Goal: Task Accomplishment & Management: Complete application form

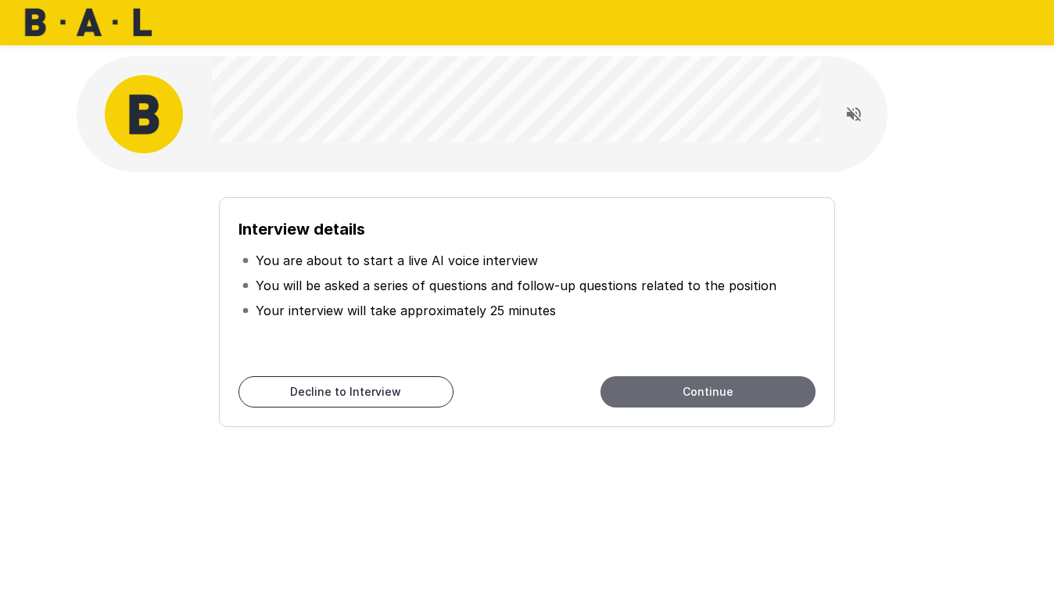
click at [695, 395] on button "Continue" at bounding box center [707, 391] width 215 height 31
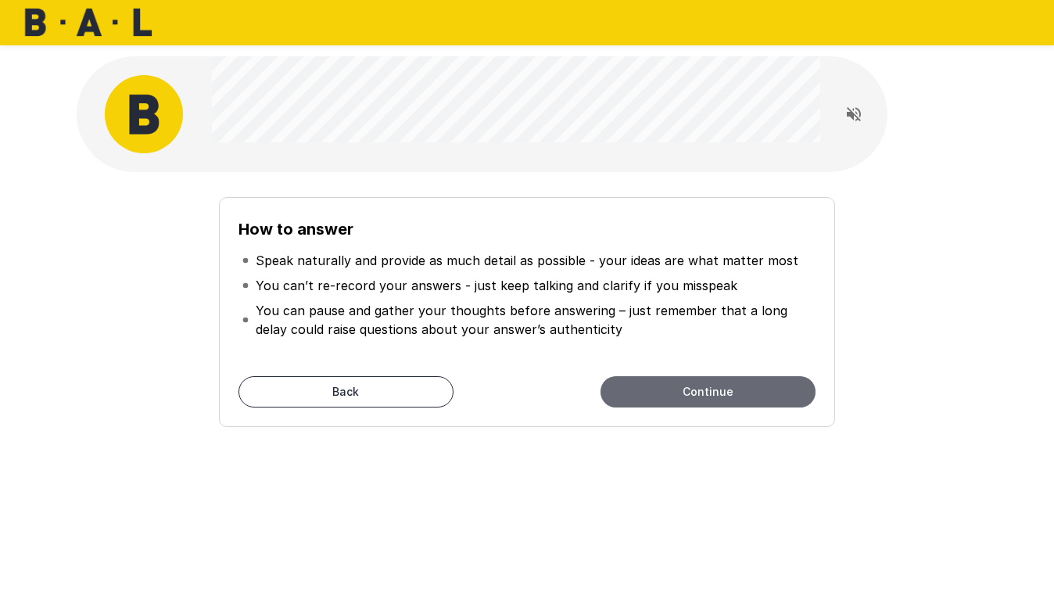
click at [695, 395] on button "Continue" at bounding box center [707, 391] width 215 height 31
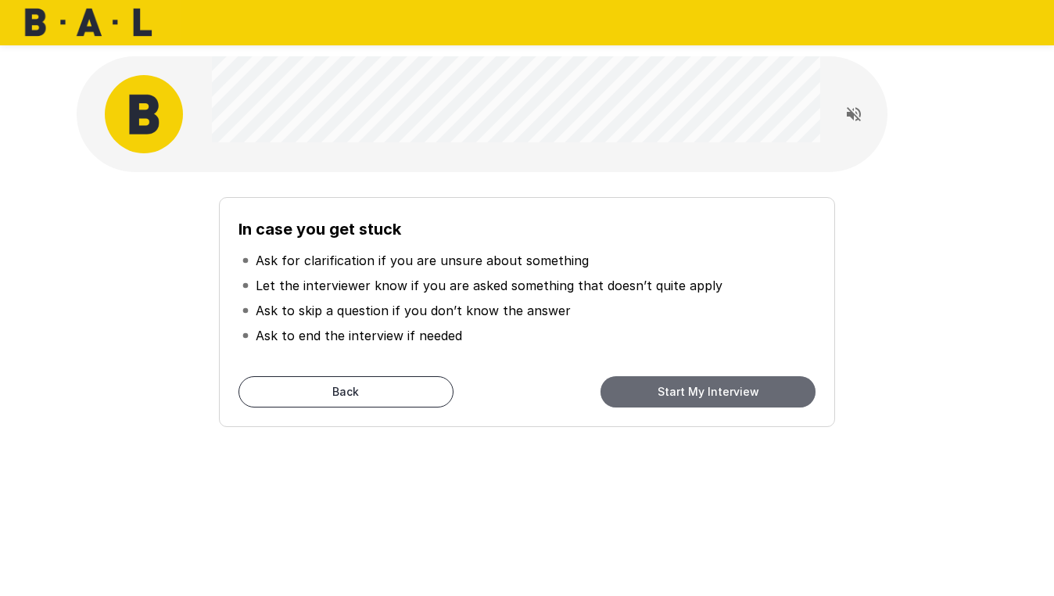
click at [695, 395] on button "Start My Interview" at bounding box center [707, 391] width 215 height 31
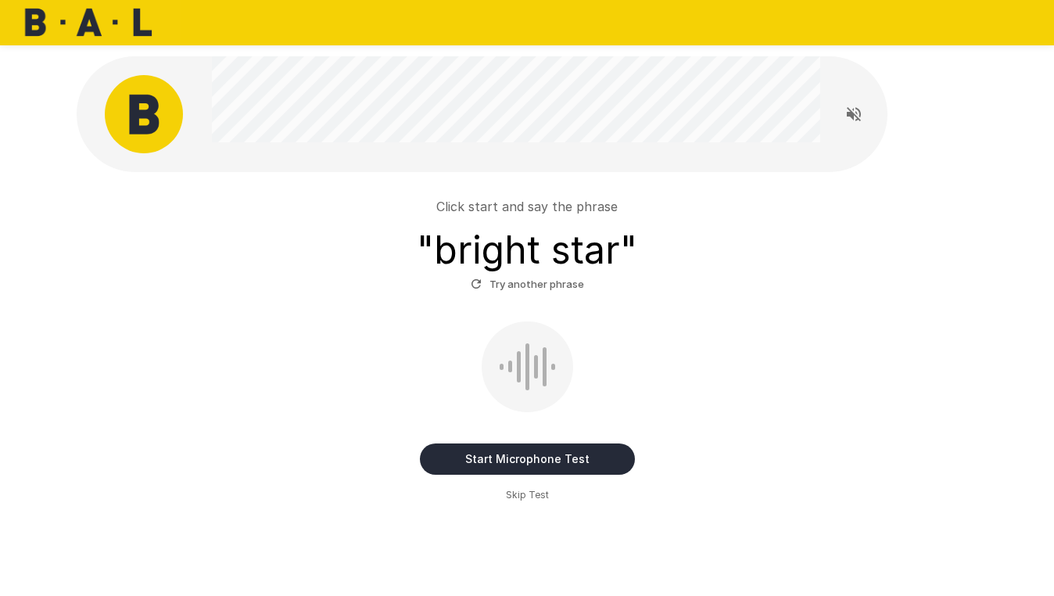
click at [538, 461] on button "Start Microphone Test" at bounding box center [527, 458] width 215 height 31
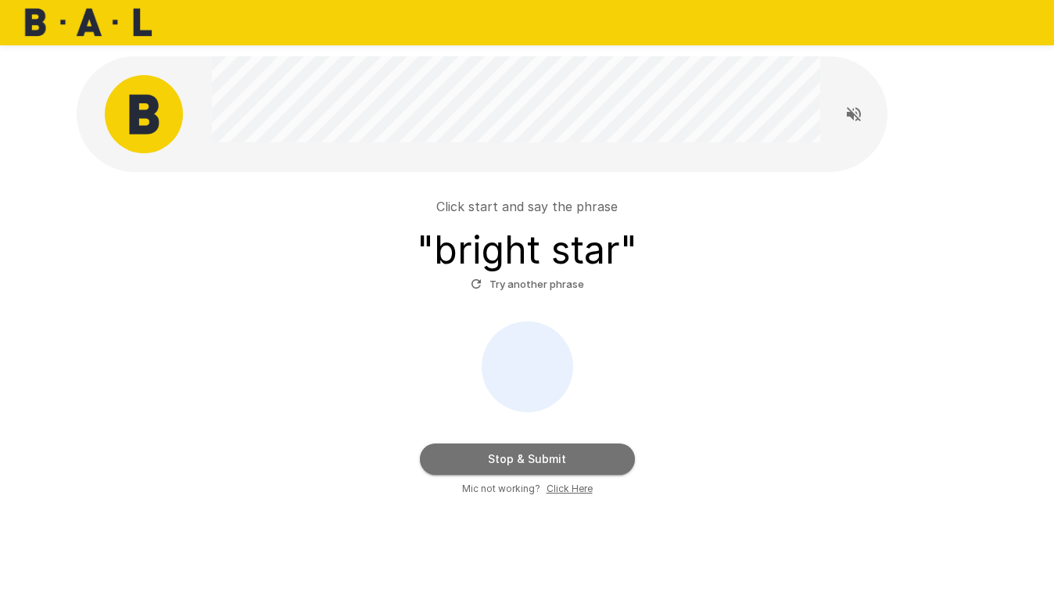
click at [538, 460] on button "Stop & Submit" at bounding box center [527, 458] width 215 height 31
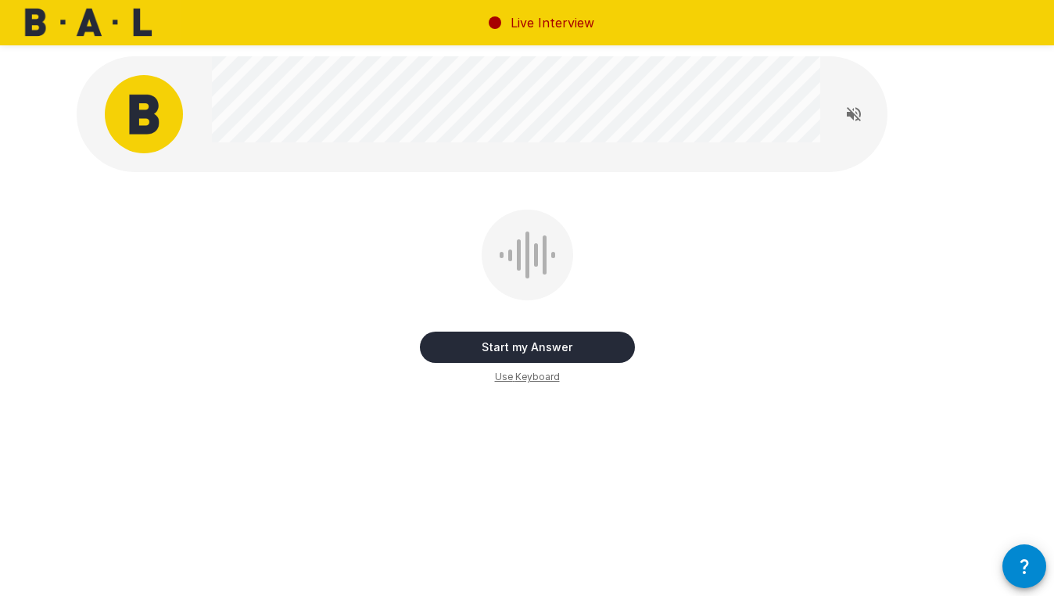
click at [560, 349] on button "Start my Answer" at bounding box center [527, 346] width 215 height 31
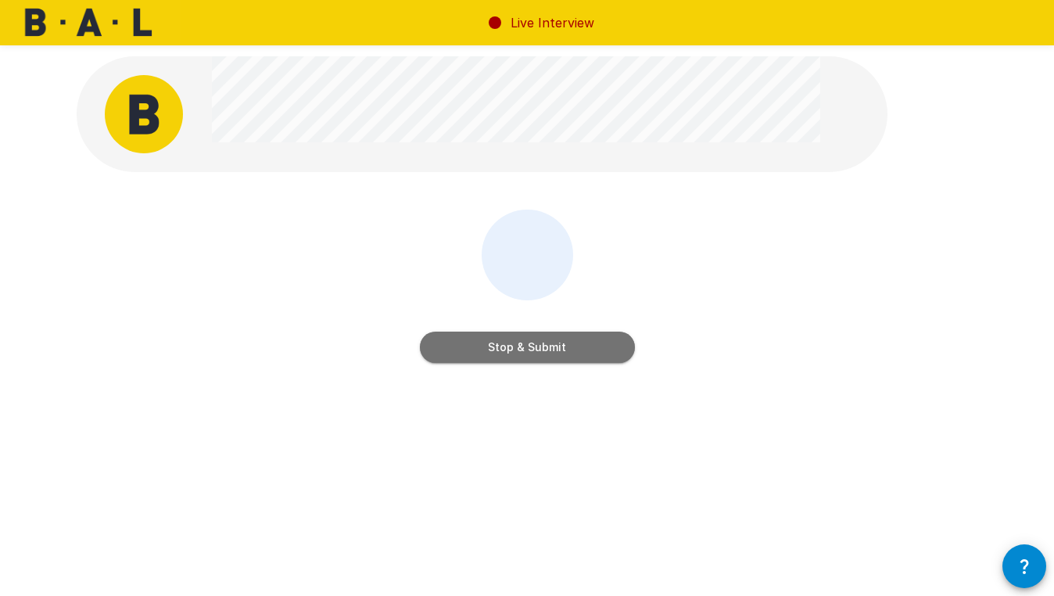
click at [560, 349] on button "Stop & Submit" at bounding box center [527, 346] width 215 height 31
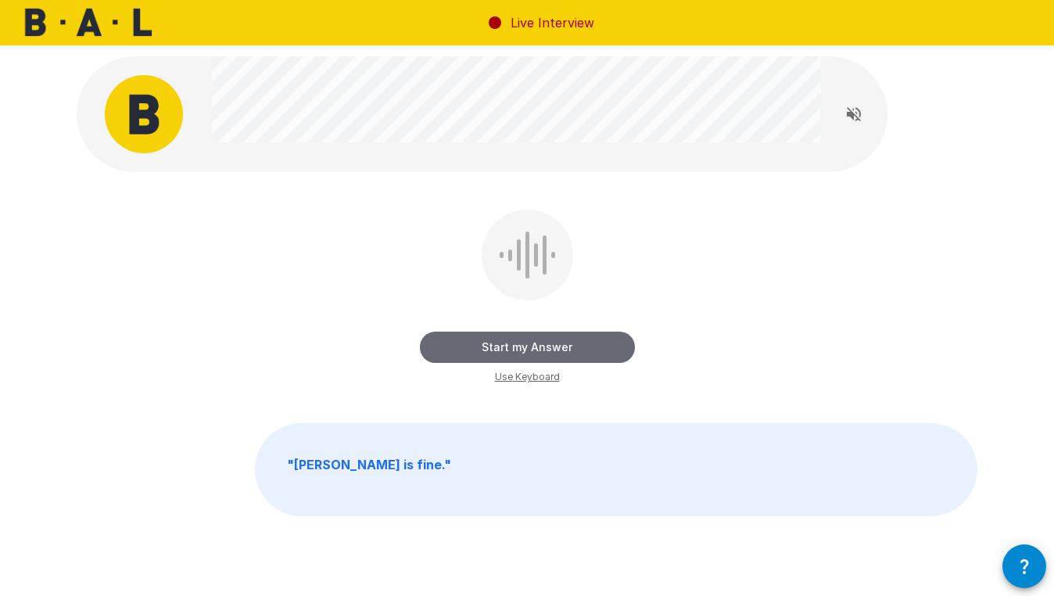
click at [560, 349] on button "Start my Answer" at bounding box center [527, 346] width 215 height 31
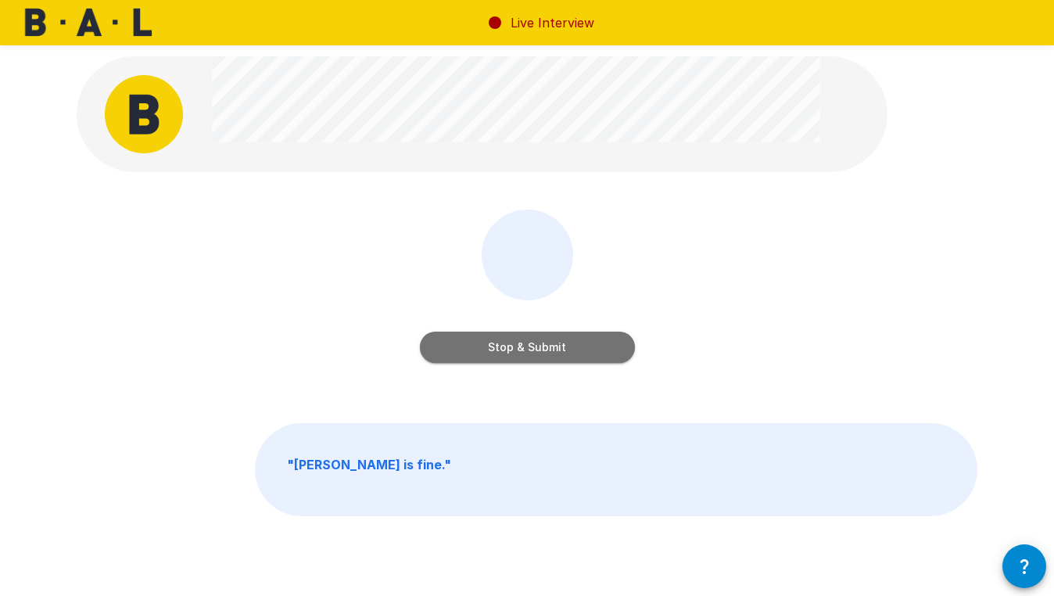
click at [560, 349] on button "Stop & Submit" at bounding box center [527, 346] width 215 height 31
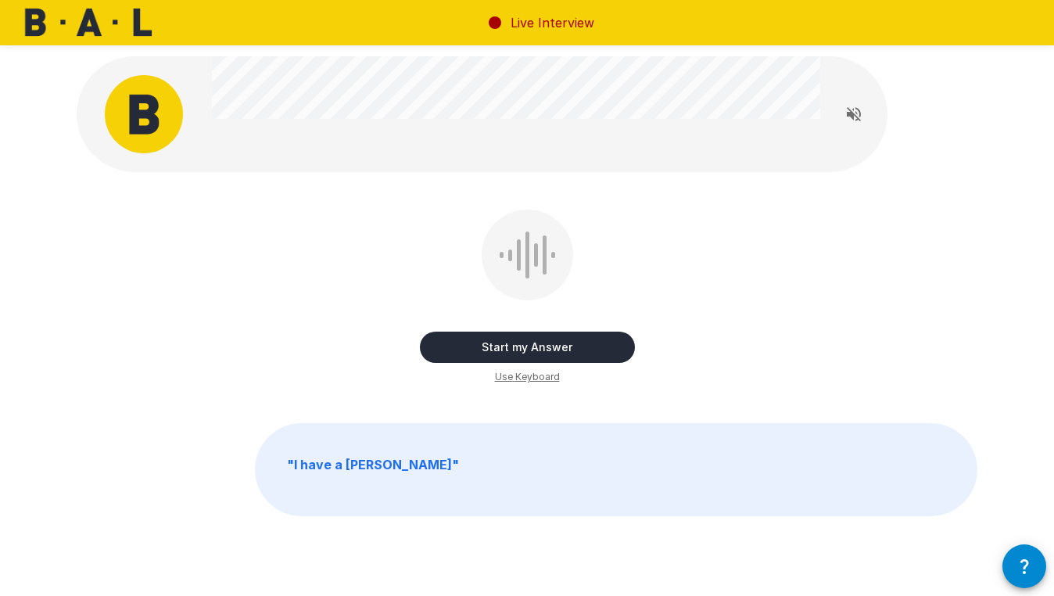
click at [560, 349] on button "Start my Answer" at bounding box center [527, 346] width 215 height 31
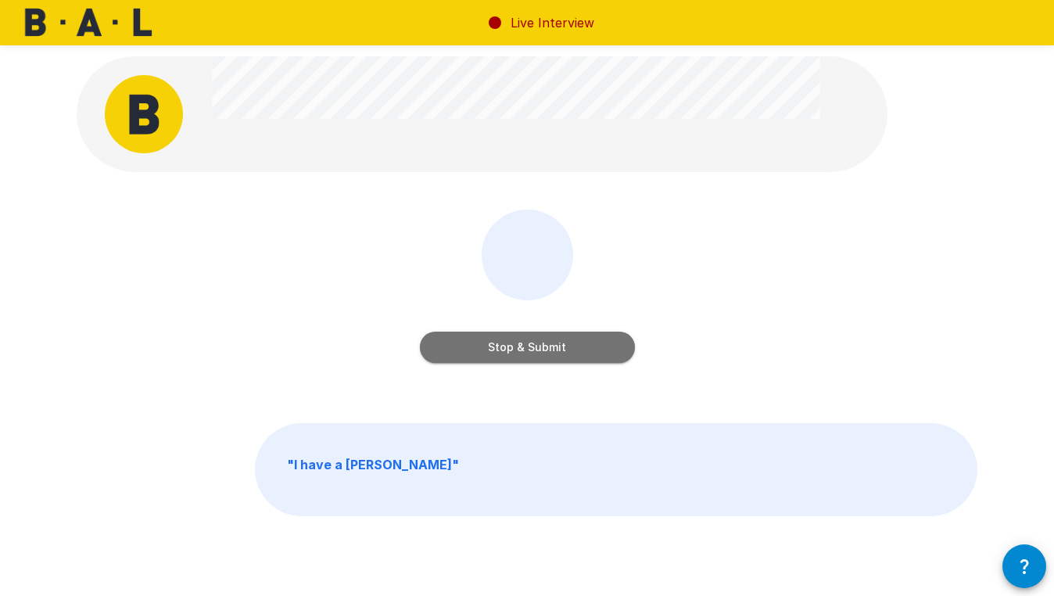
click at [560, 349] on button "Stop & Submit" at bounding box center [527, 346] width 215 height 31
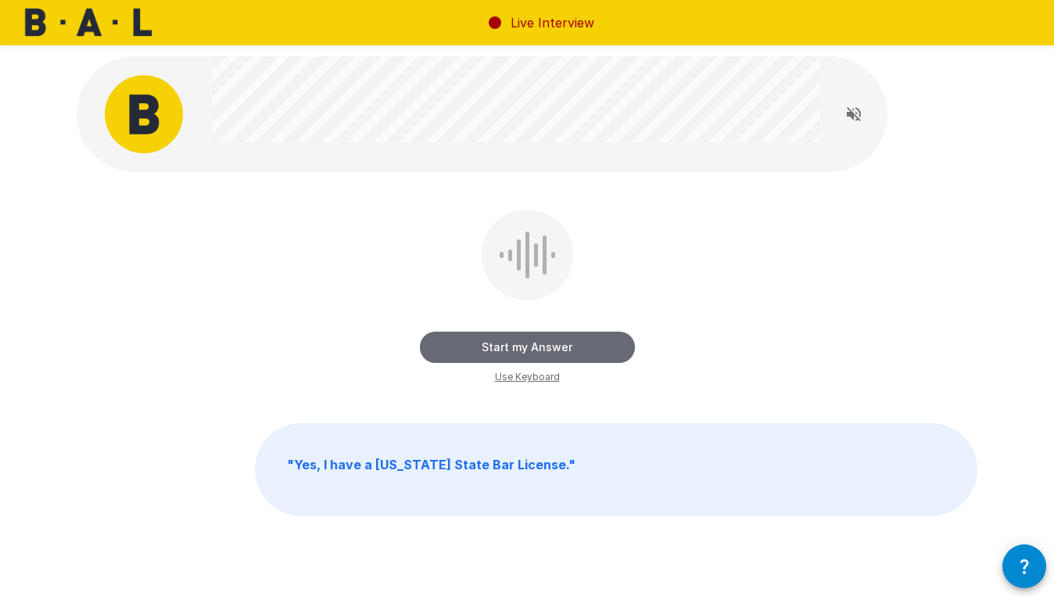
click at [560, 349] on button "Start my Answer" at bounding box center [527, 346] width 215 height 31
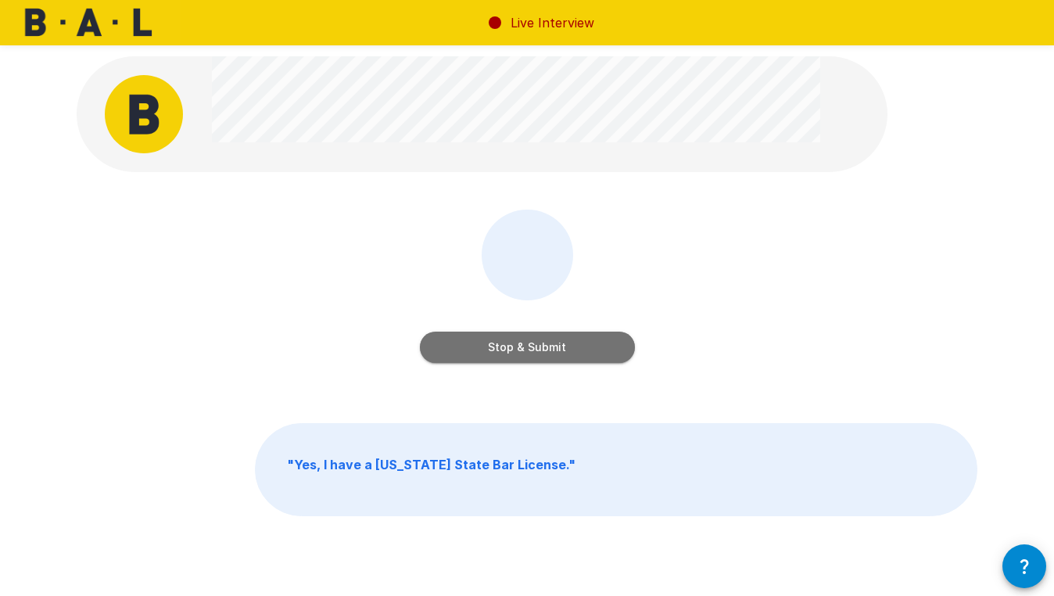
click at [560, 349] on button "Stop & Submit" at bounding box center [527, 346] width 215 height 31
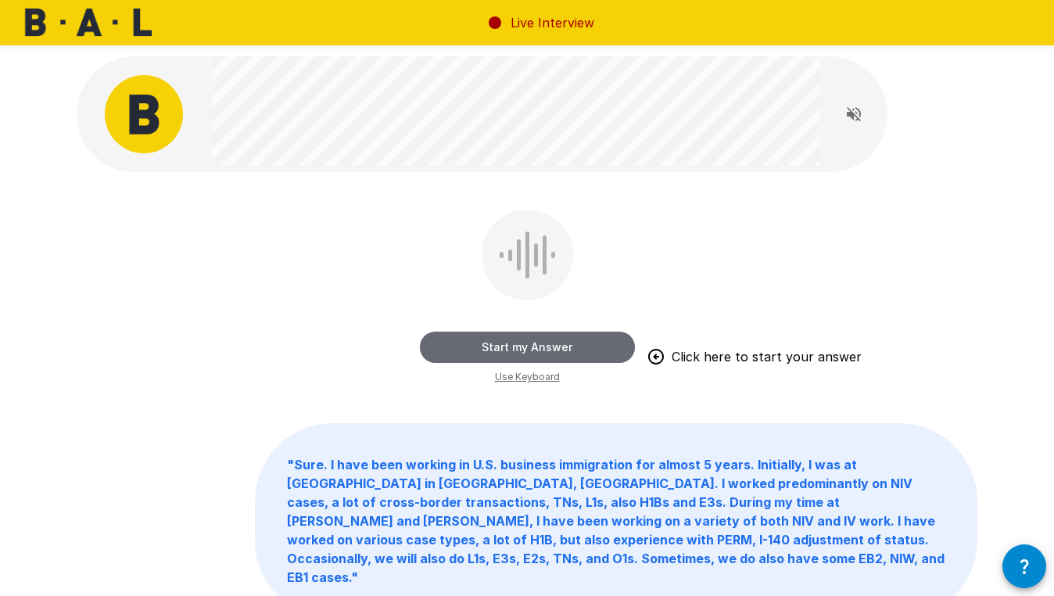
click at [560, 349] on button "Start my Answer" at bounding box center [527, 346] width 215 height 31
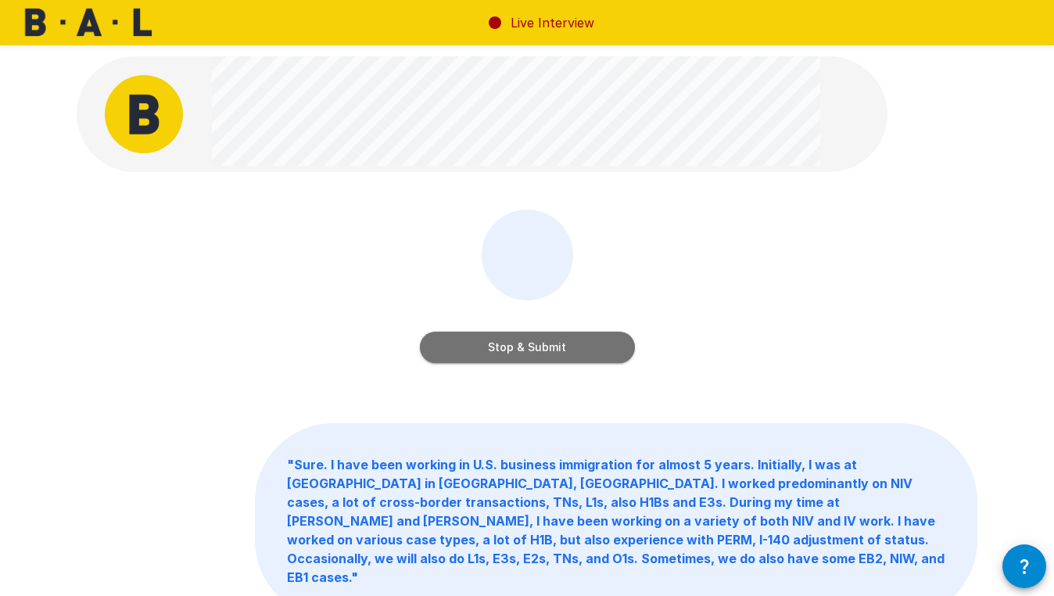
click at [560, 349] on button "Stop & Submit" at bounding box center [527, 346] width 215 height 31
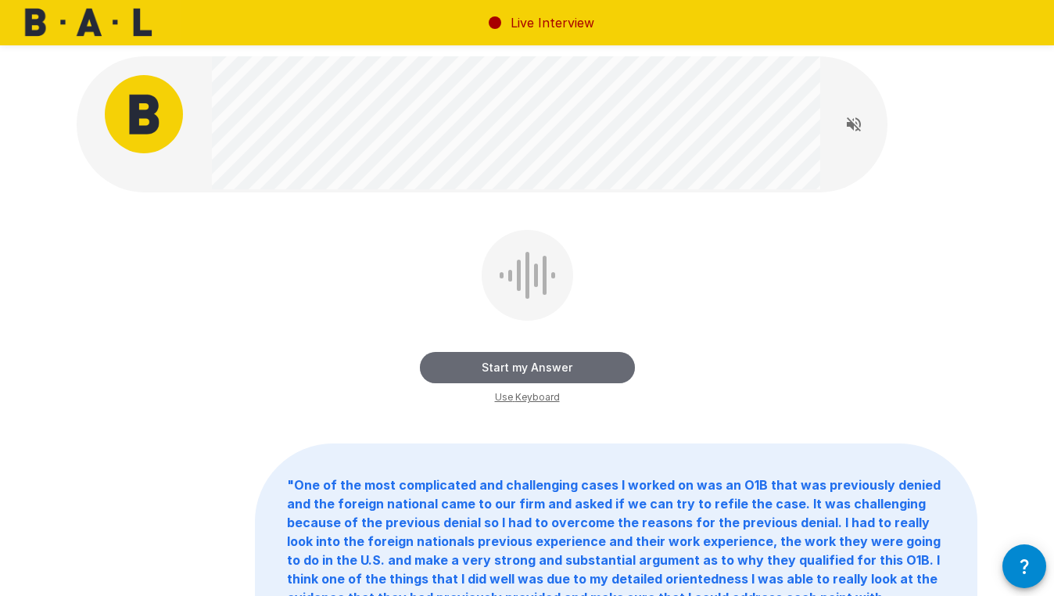
click at [551, 373] on button "Start my Answer" at bounding box center [527, 367] width 215 height 31
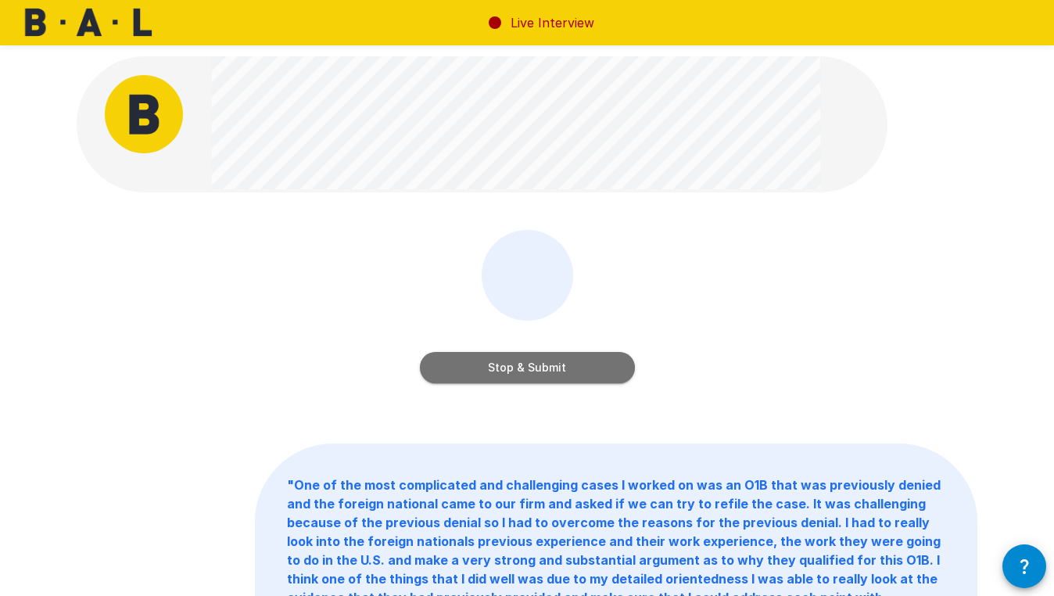
click at [551, 373] on button "Stop & Submit" at bounding box center [527, 367] width 215 height 31
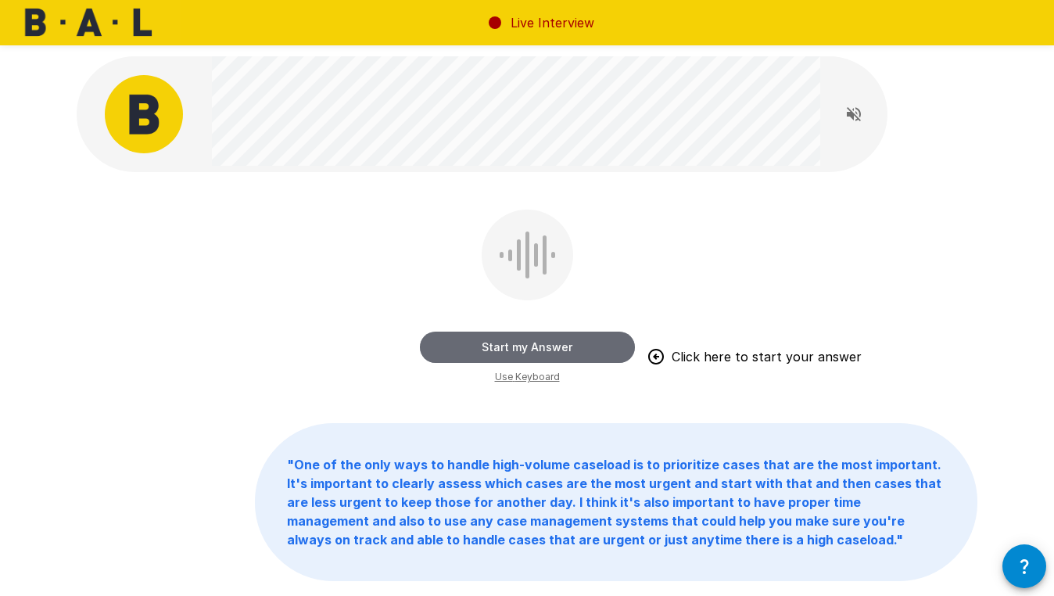
click at [614, 344] on button "Start my Answer" at bounding box center [527, 346] width 215 height 31
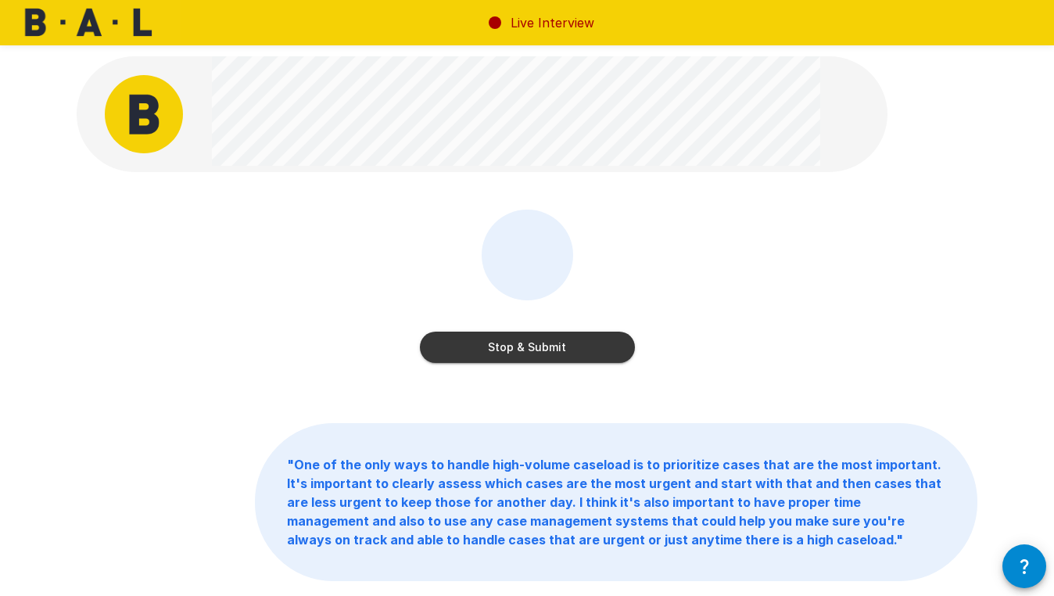
click at [614, 344] on button "Stop & Submit" at bounding box center [527, 346] width 215 height 31
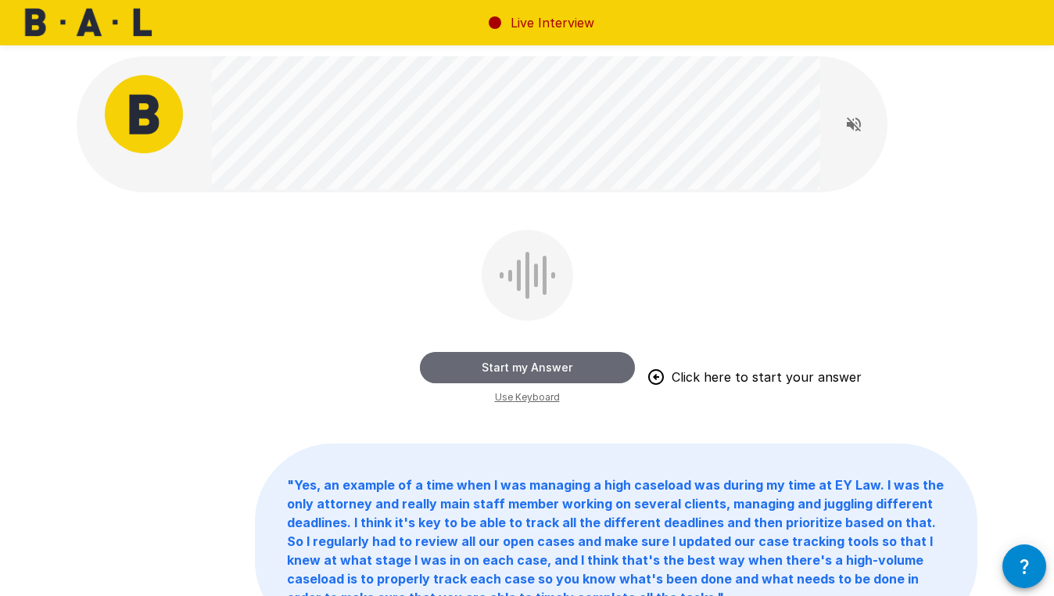
click at [596, 367] on button "Start my Answer" at bounding box center [527, 367] width 215 height 31
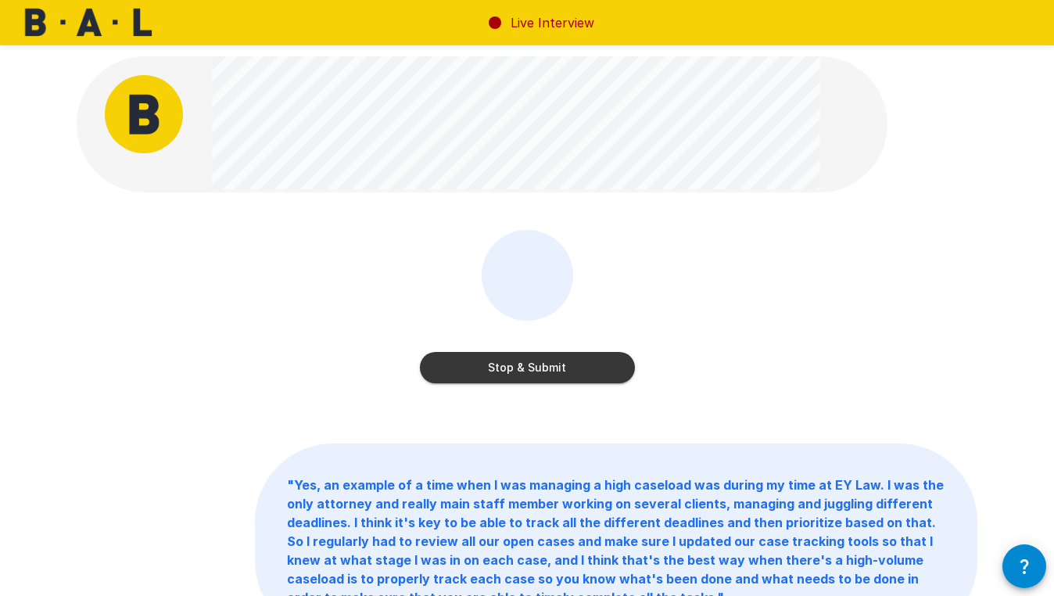
click at [596, 367] on button "Stop & Submit" at bounding box center [527, 367] width 215 height 31
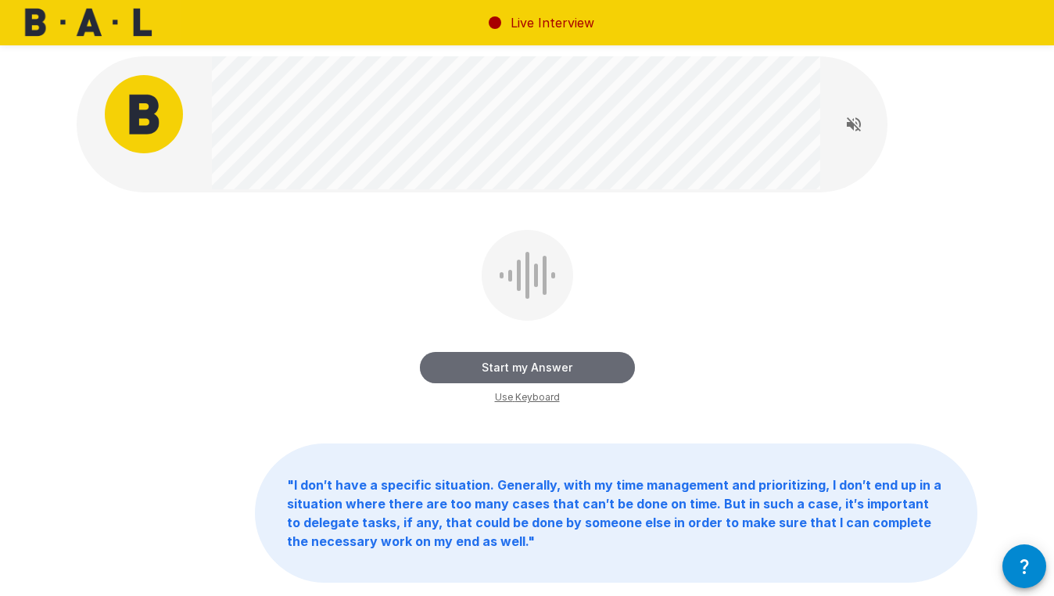
click at [596, 367] on button "Start my Answer" at bounding box center [527, 367] width 215 height 31
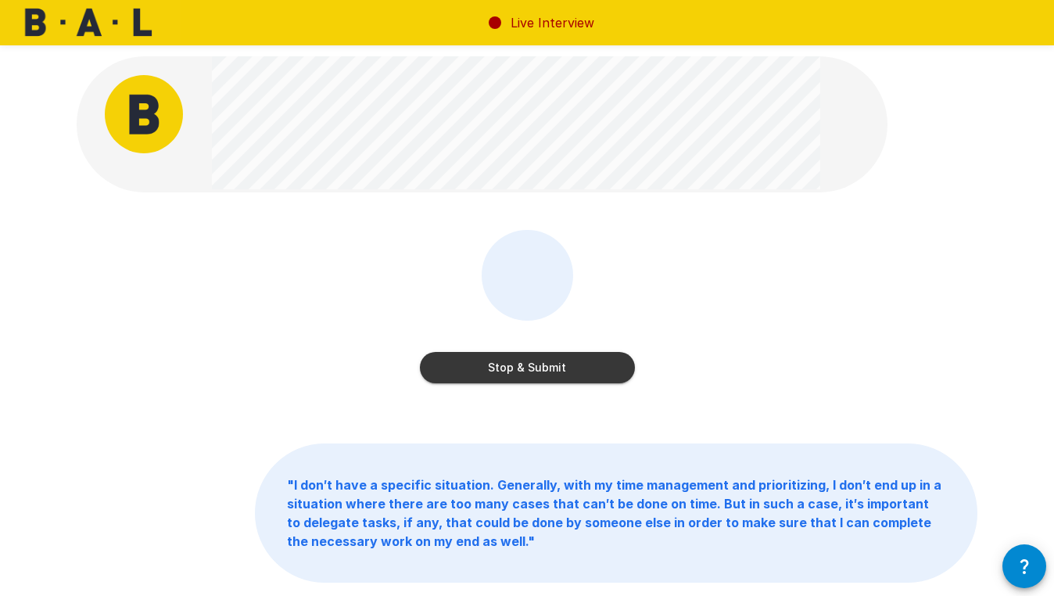
click at [596, 367] on button "Stop & Submit" at bounding box center [527, 367] width 215 height 31
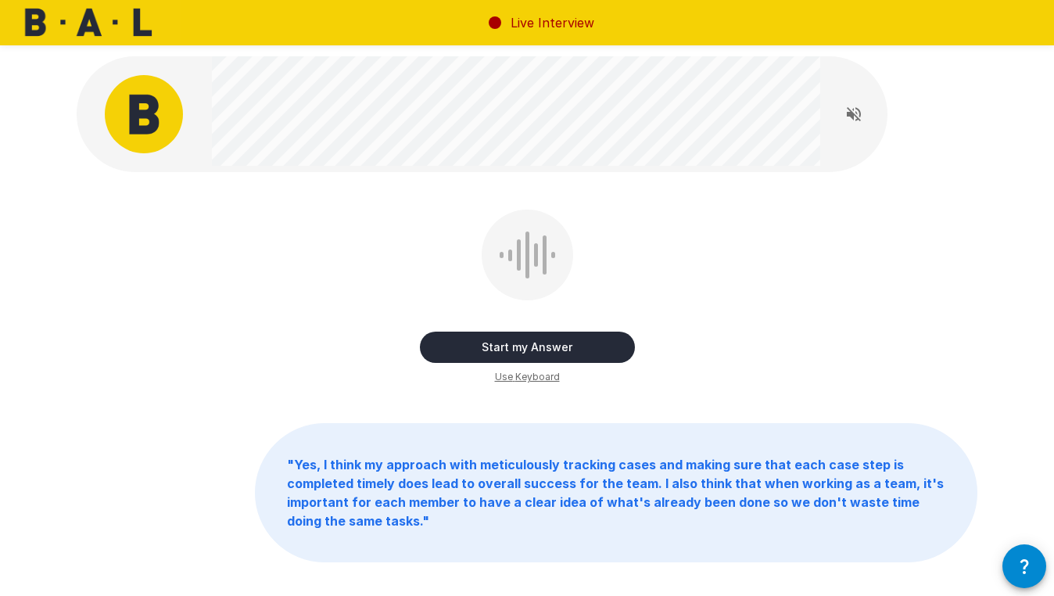
click at [596, 367] on div "Start my Answer Use Keyboard" at bounding box center [527, 296] width 215 height 175
click at [1035, 565] on button "button" at bounding box center [1024, 566] width 44 height 44
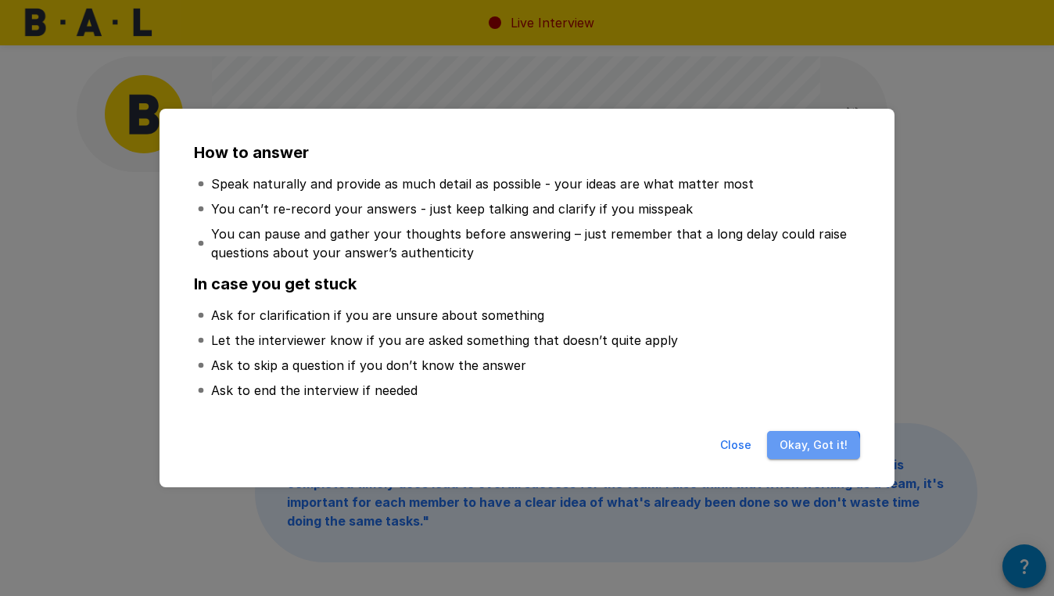
click at [811, 453] on button "Okay, Got it!" at bounding box center [813, 445] width 93 height 29
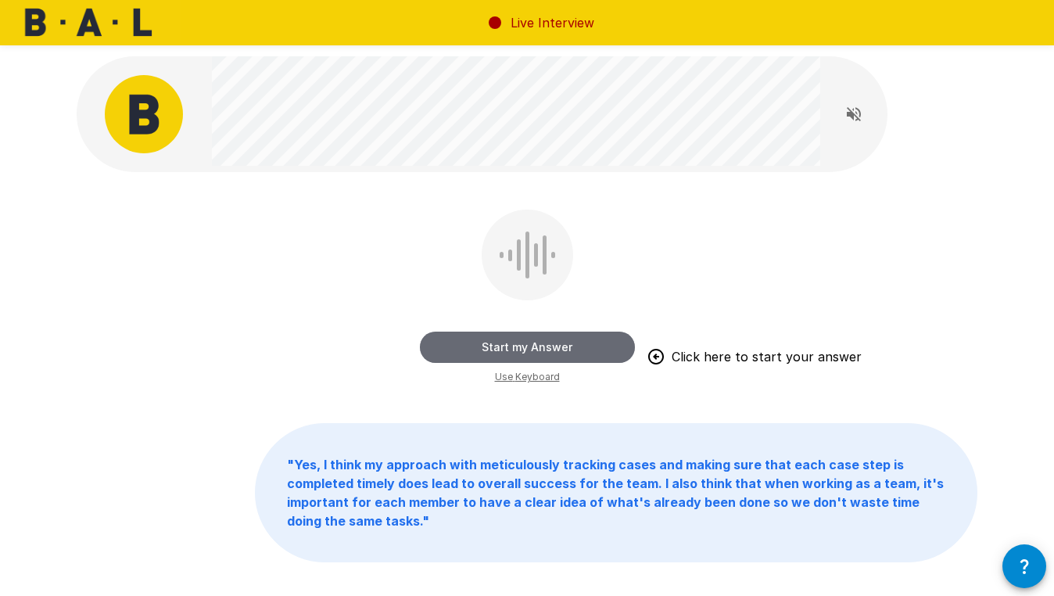
click at [597, 347] on button "Start my Answer" at bounding box center [527, 346] width 215 height 31
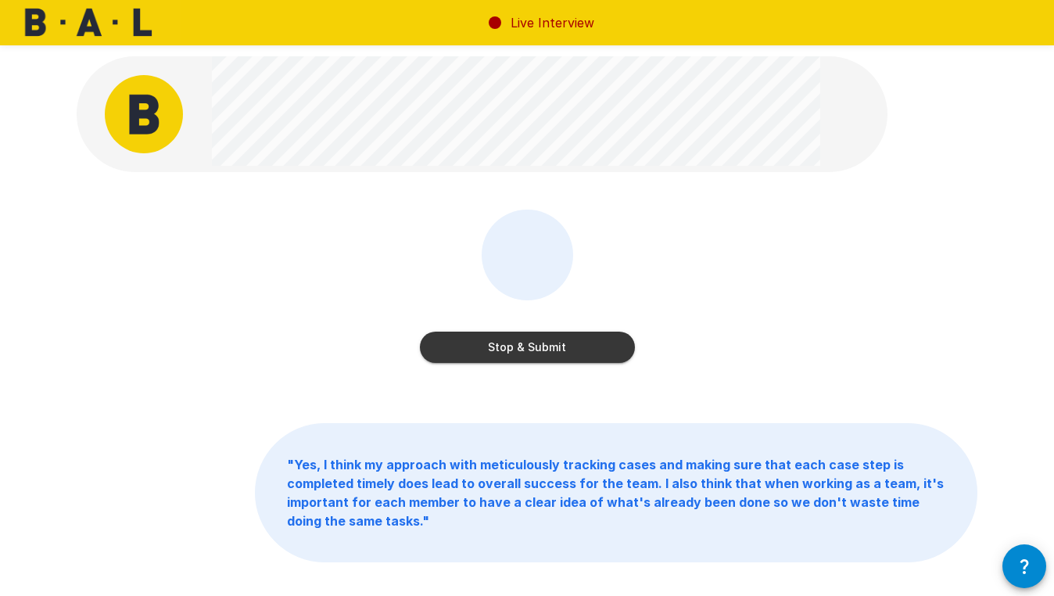
click at [597, 347] on button "Stop & Submit" at bounding box center [527, 346] width 215 height 31
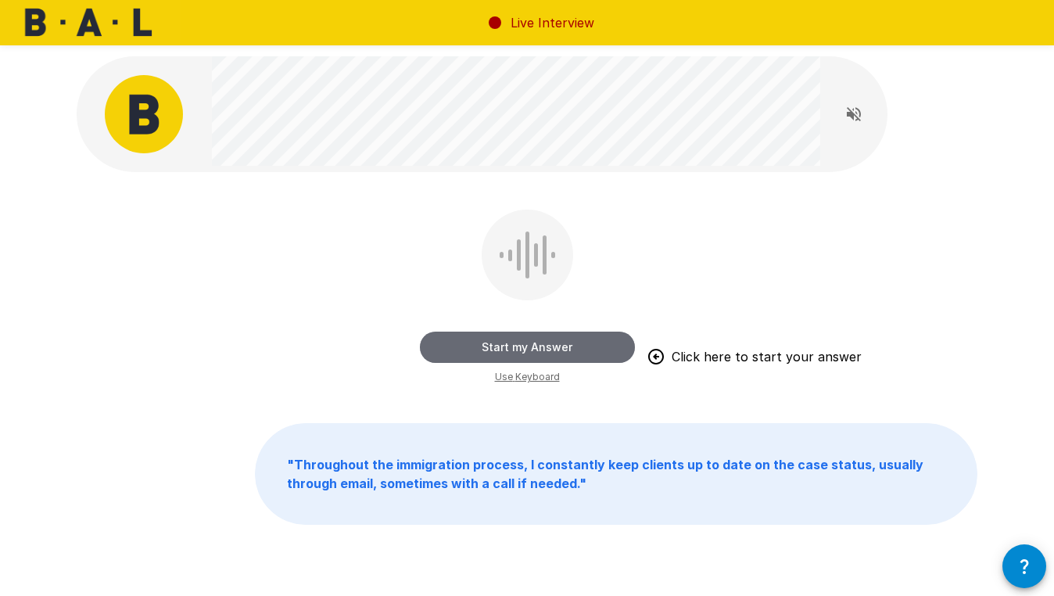
click at [597, 347] on button "Start my Answer" at bounding box center [527, 346] width 215 height 31
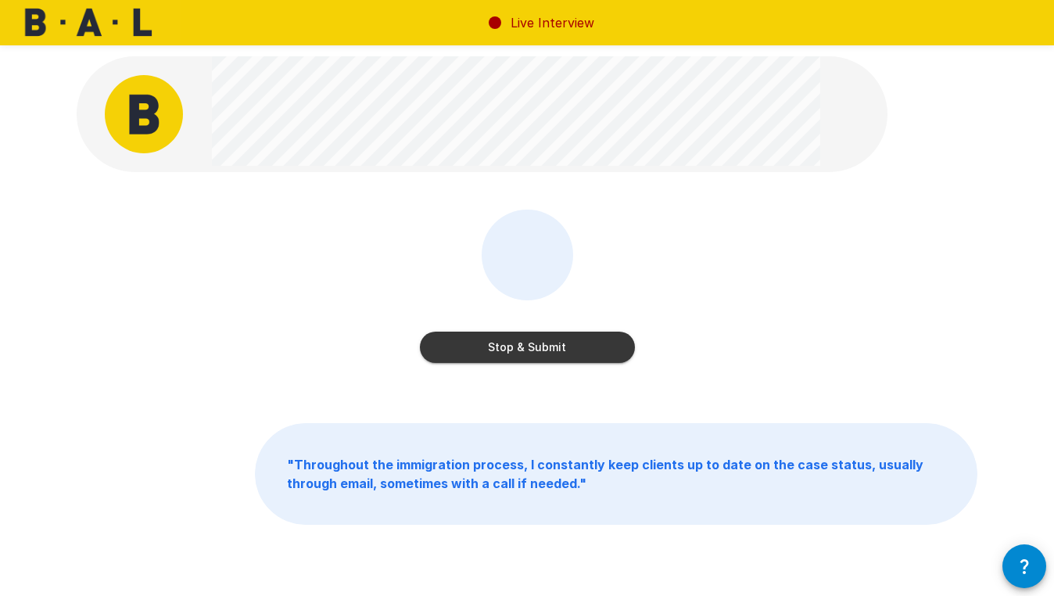
click at [597, 347] on button "Stop & Submit" at bounding box center [527, 346] width 215 height 31
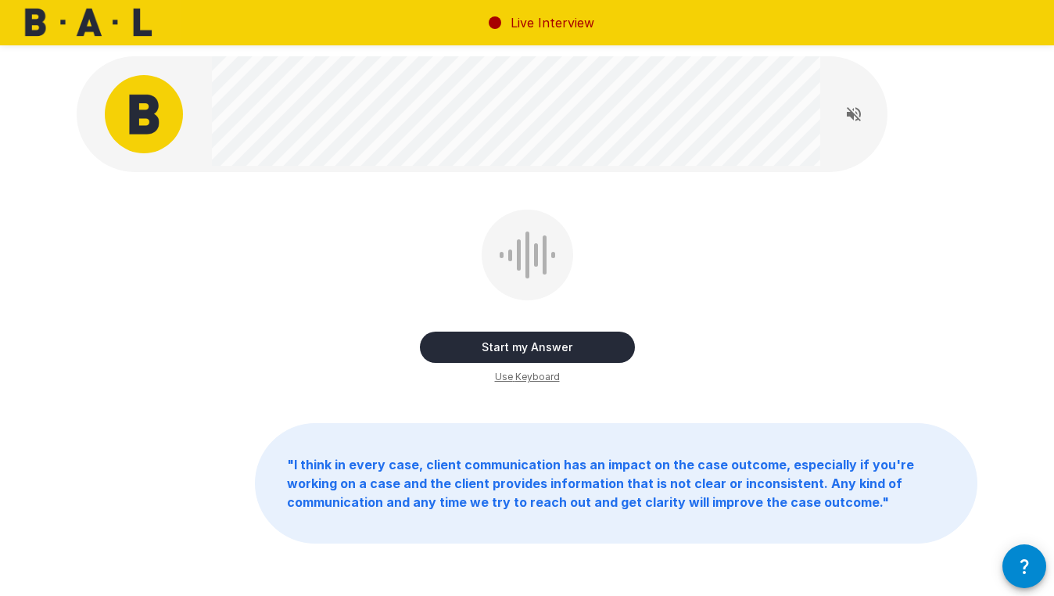
click at [597, 347] on button "Start my Answer" at bounding box center [527, 346] width 215 height 31
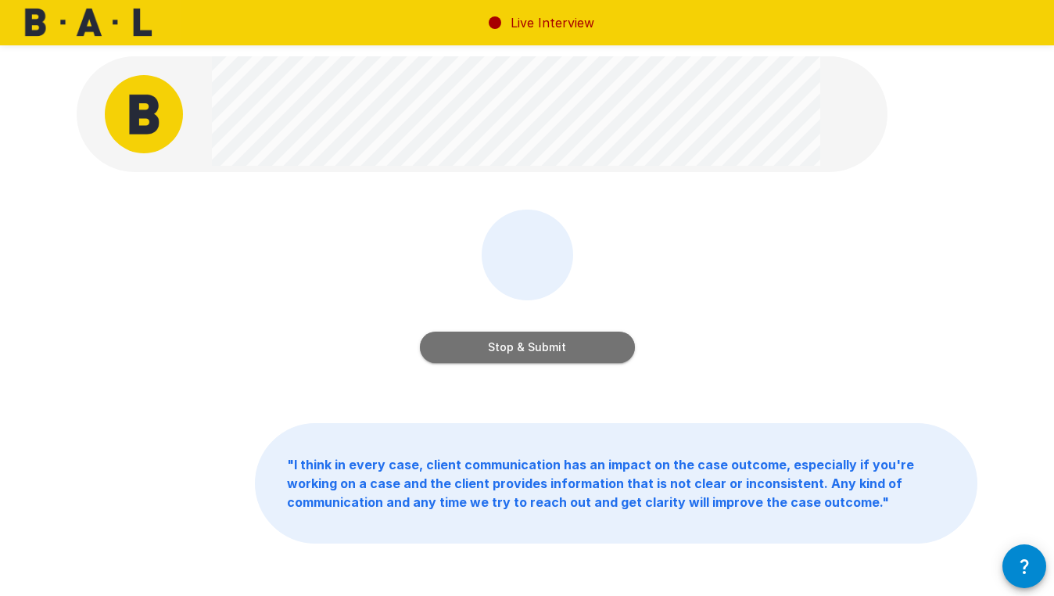
click at [597, 347] on button "Stop & Submit" at bounding box center [527, 346] width 215 height 31
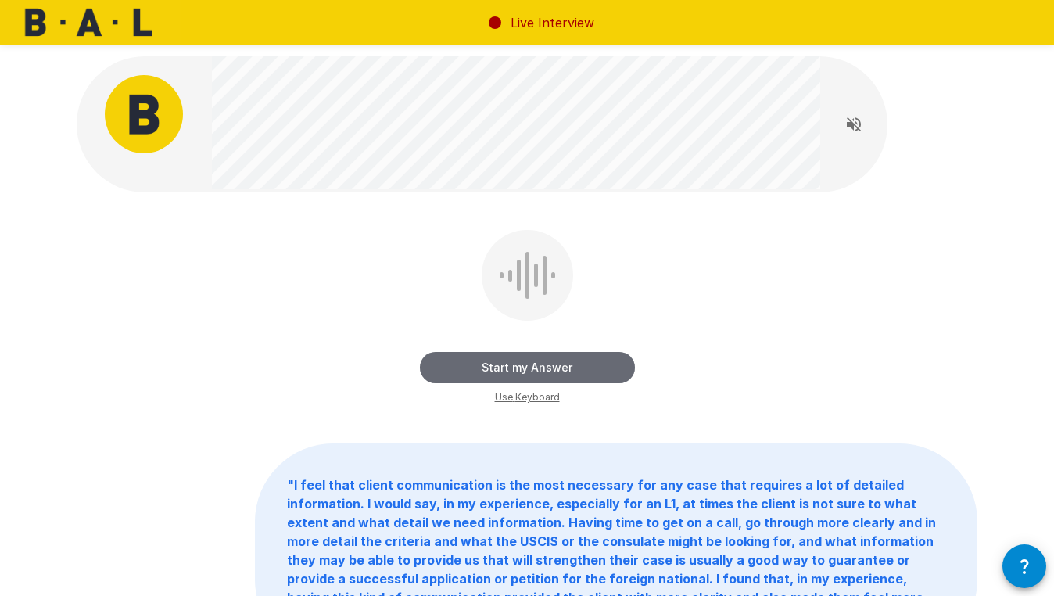
click at [585, 363] on button "Start my Answer" at bounding box center [527, 367] width 215 height 31
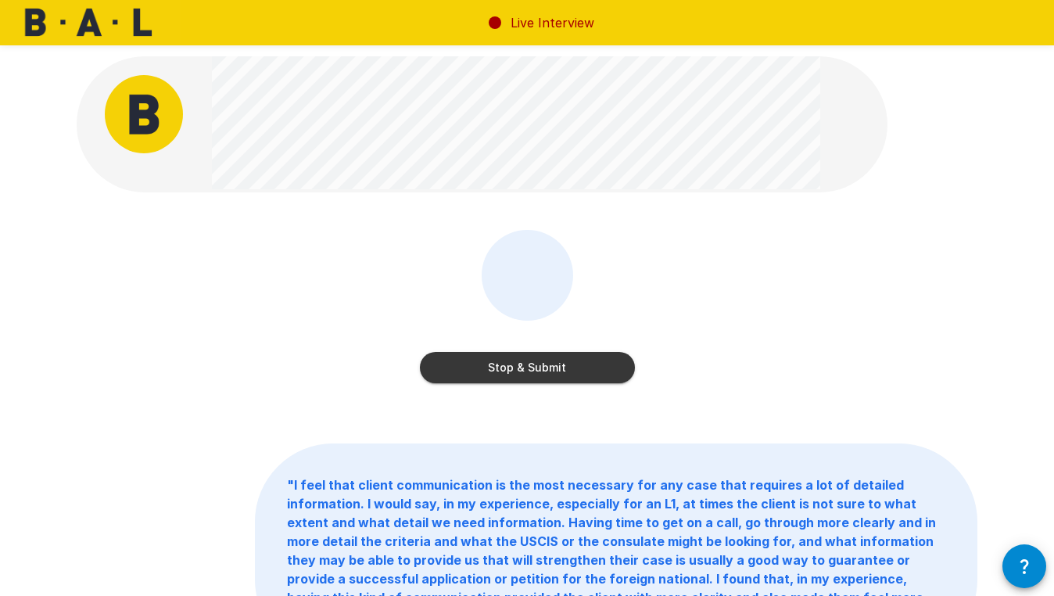
click at [585, 363] on button "Stop & Submit" at bounding box center [527, 367] width 215 height 31
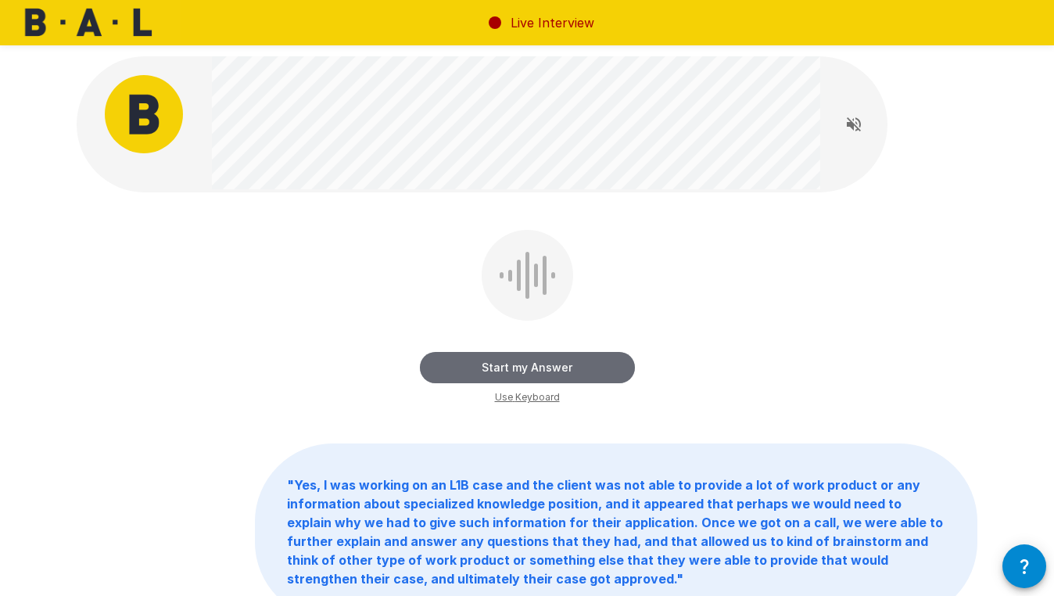
click at [585, 363] on button "Start my Answer" at bounding box center [527, 367] width 215 height 31
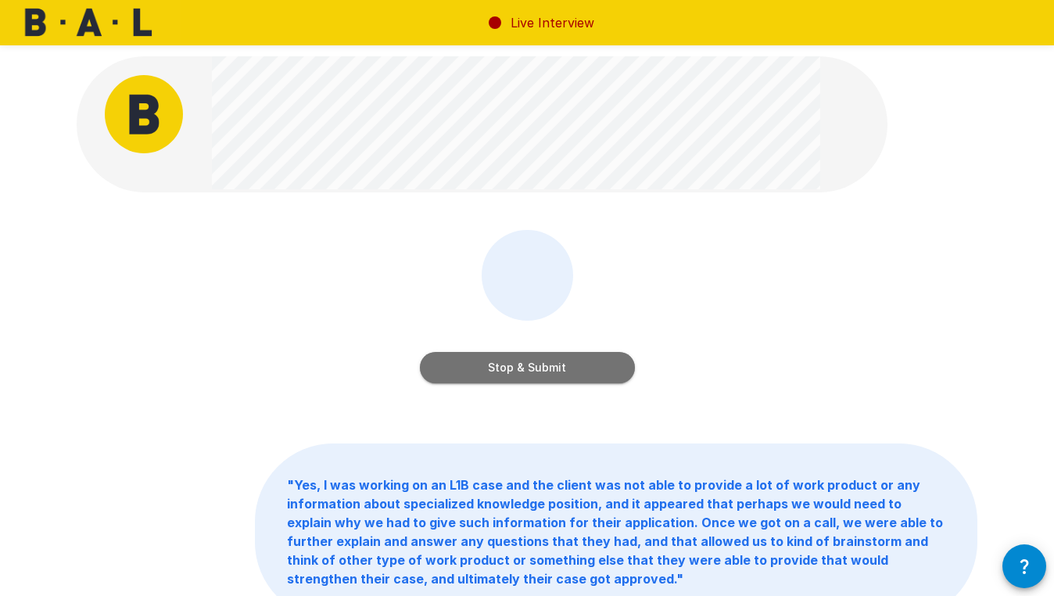
click at [585, 363] on button "Stop & Submit" at bounding box center [527, 367] width 215 height 31
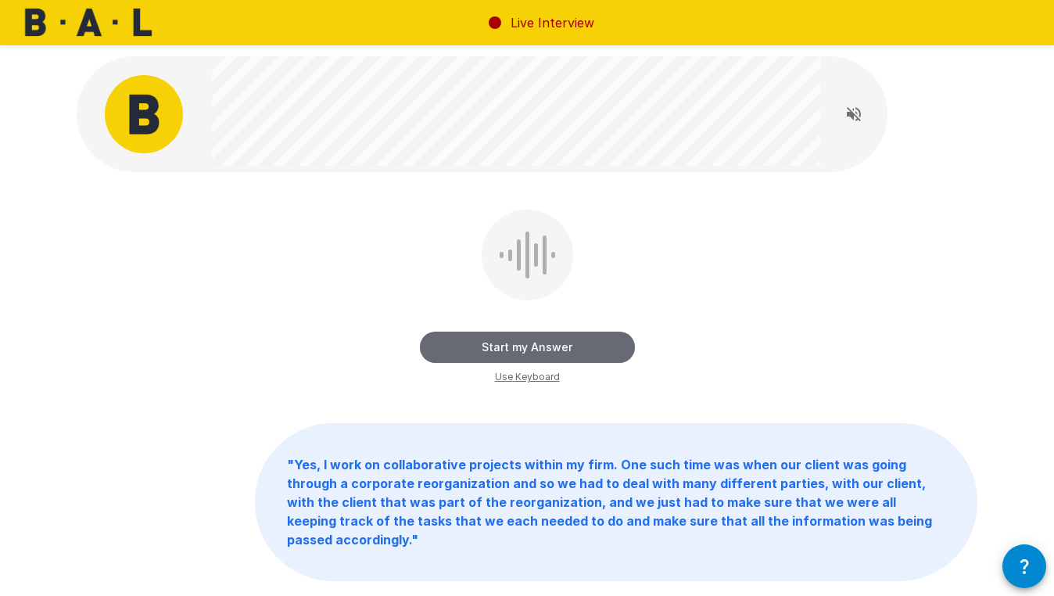
click at [583, 345] on button "Start my Answer" at bounding box center [527, 346] width 215 height 31
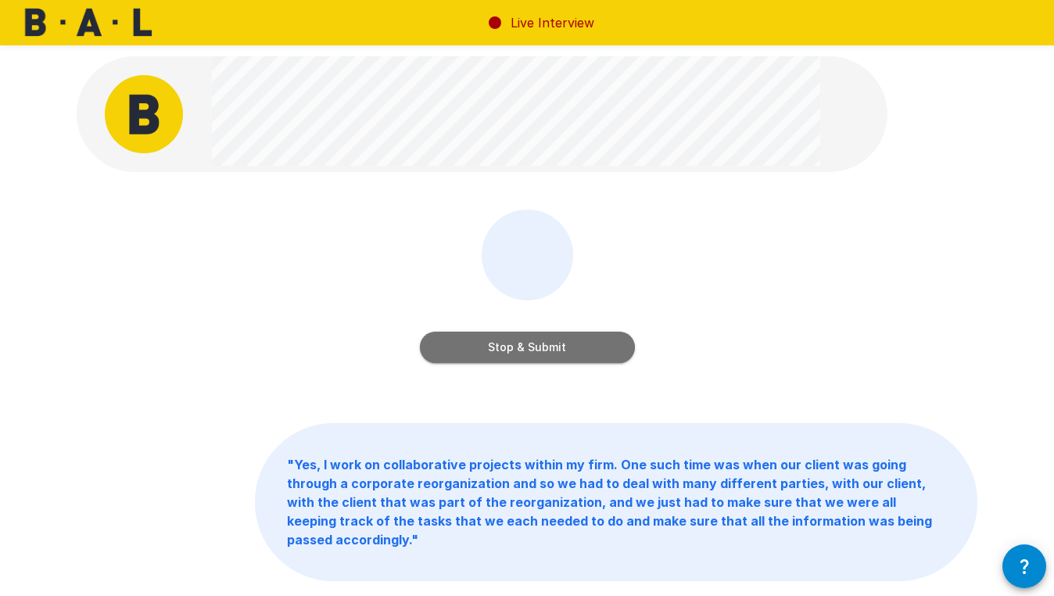
click at [583, 345] on button "Stop & Submit" at bounding box center [527, 346] width 215 height 31
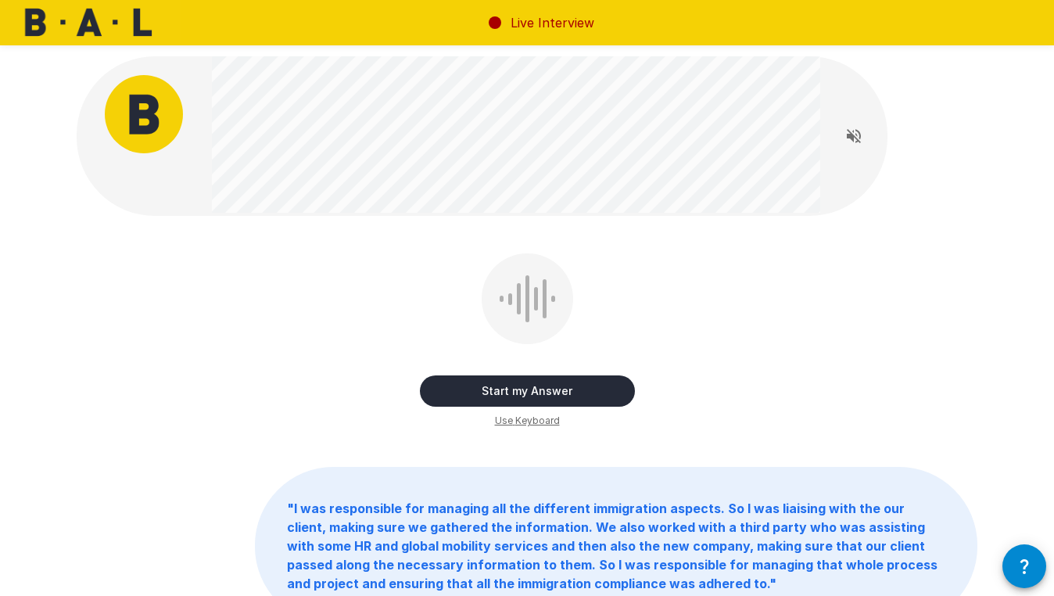
click at [566, 383] on button "Start my Answer" at bounding box center [527, 390] width 215 height 31
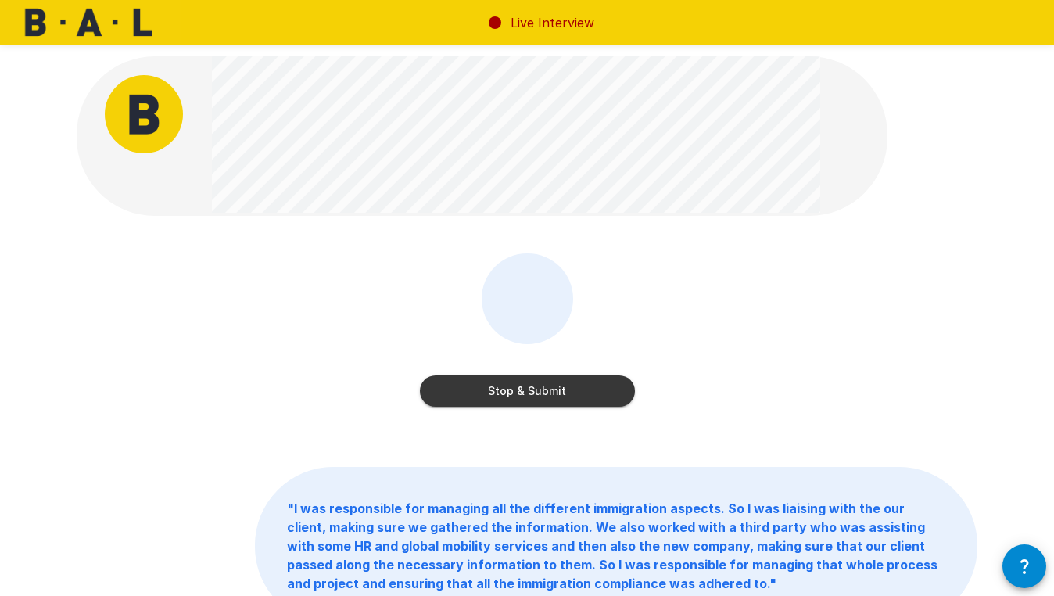
click at [562, 401] on button "Stop & Submit" at bounding box center [527, 390] width 215 height 31
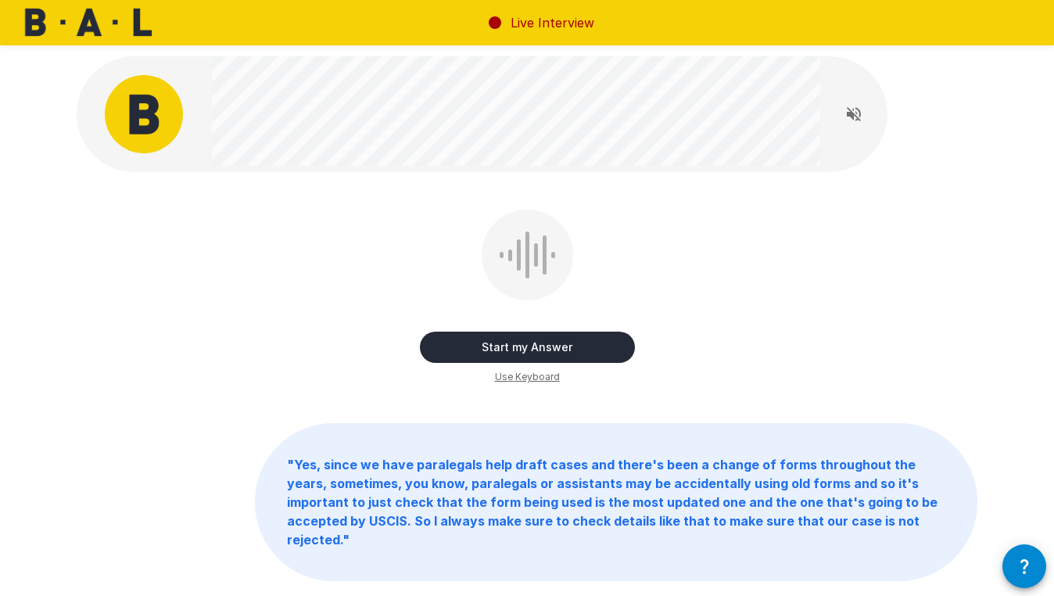
click at [574, 350] on button "Start my Answer" at bounding box center [527, 346] width 215 height 31
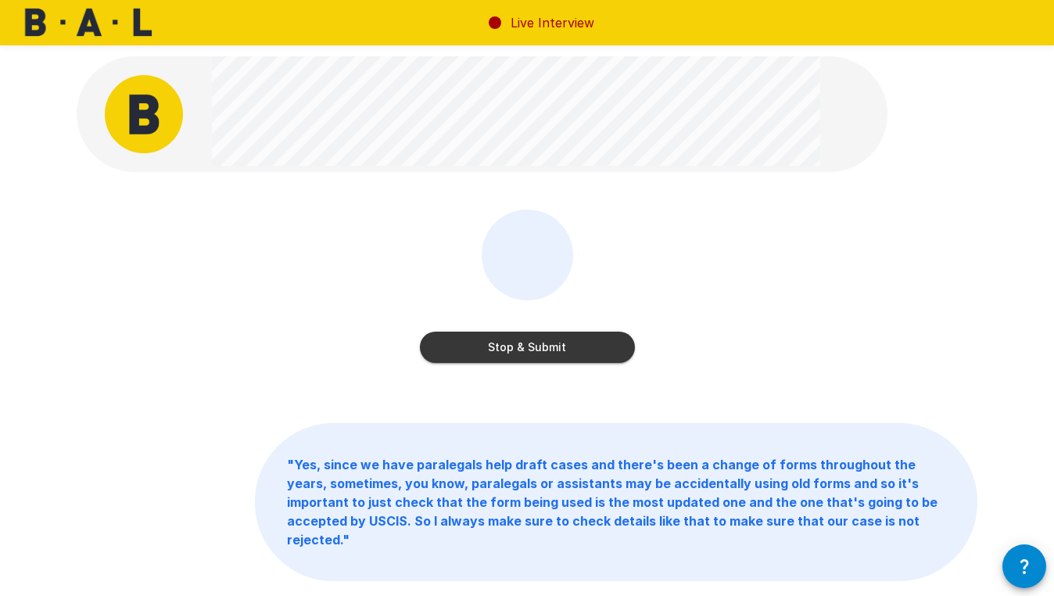
click at [574, 350] on button "Stop & Submit" at bounding box center [527, 346] width 215 height 31
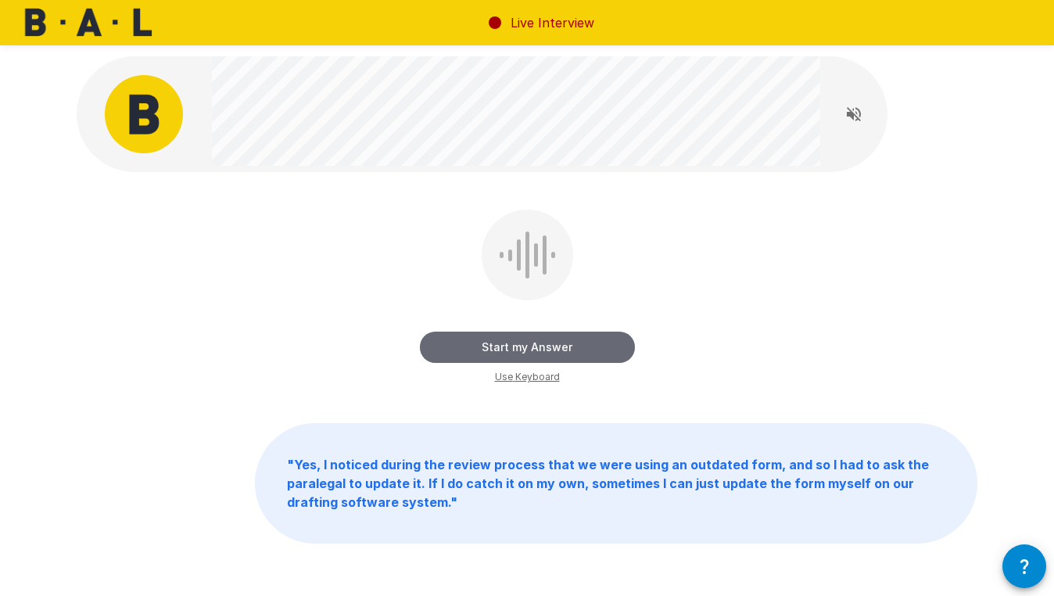
click at [574, 350] on button "Start my Answer" at bounding box center [527, 346] width 215 height 31
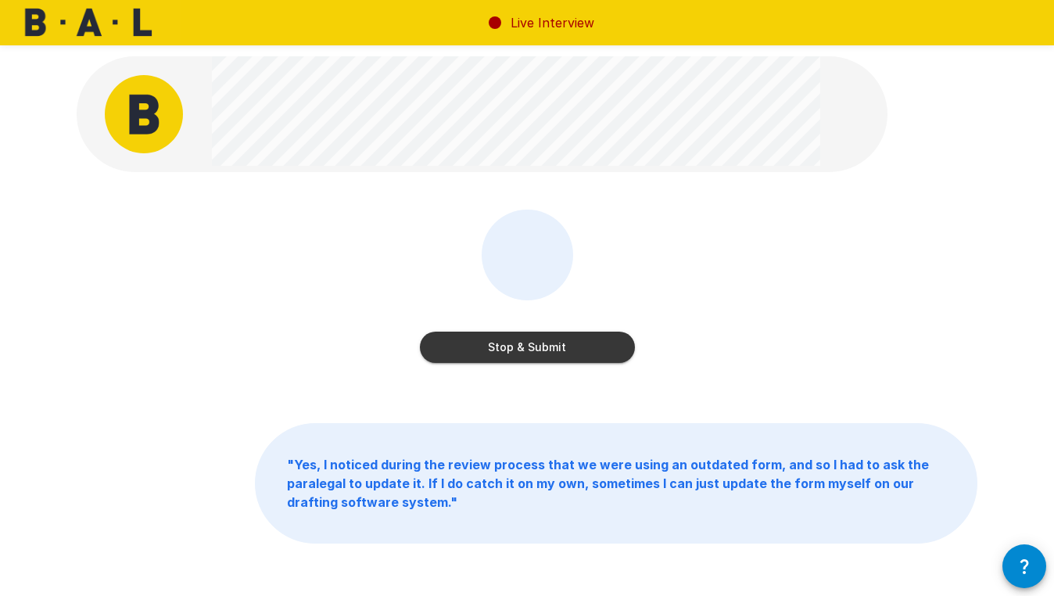
click at [574, 350] on button "Stop & Submit" at bounding box center [527, 346] width 215 height 31
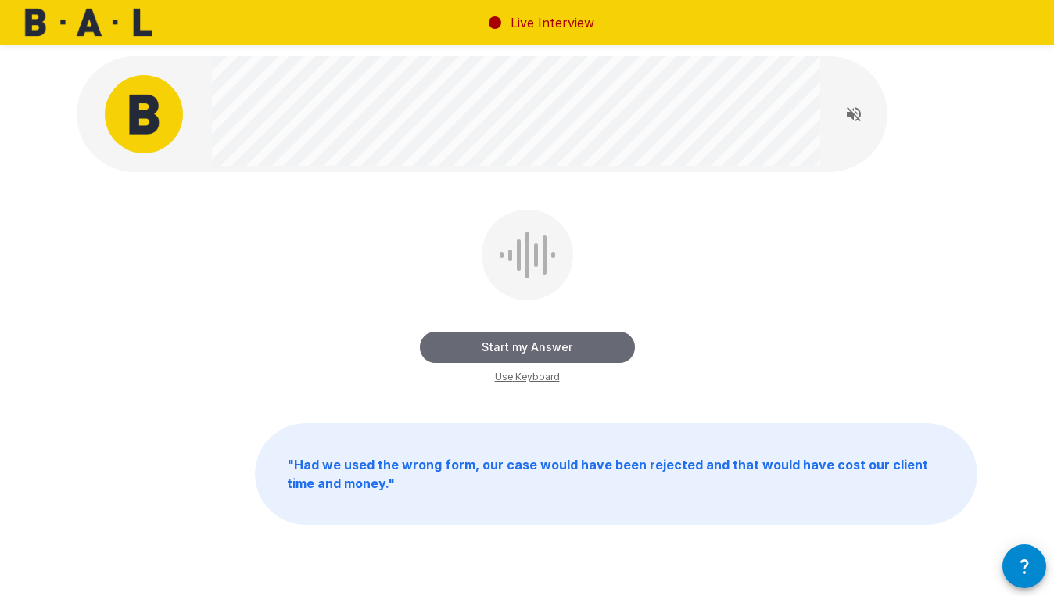
click at [574, 350] on button "Start my Answer" at bounding box center [527, 346] width 215 height 31
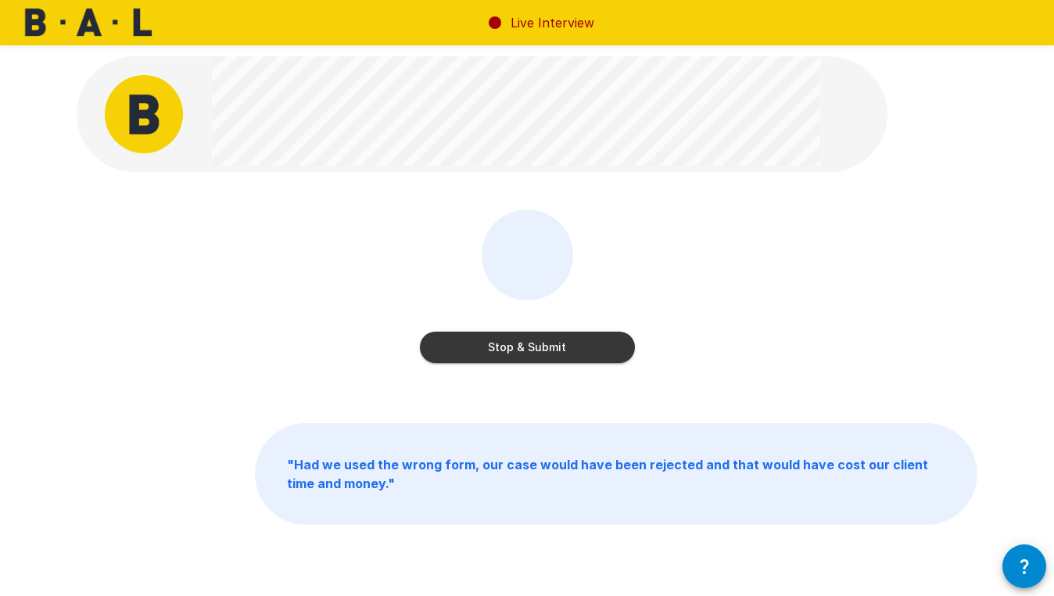
click at [574, 350] on button "Stop & Submit" at bounding box center [527, 346] width 215 height 31
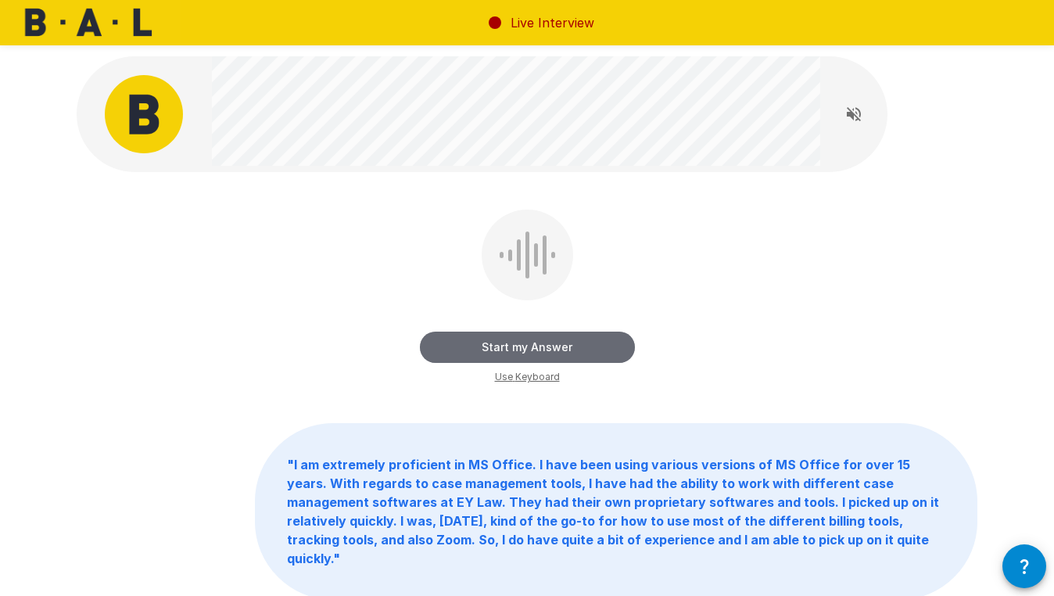
click at [574, 350] on button "Start my Answer" at bounding box center [527, 346] width 215 height 31
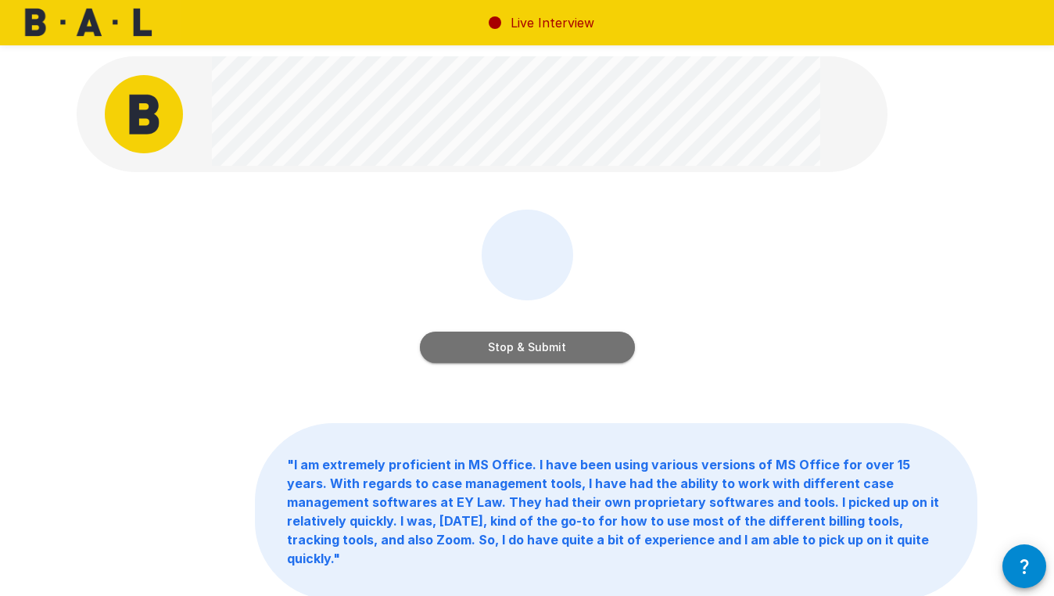
click at [574, 350] on button "Stop & Submit" at bounding box center [527, 346] width 215 height 31
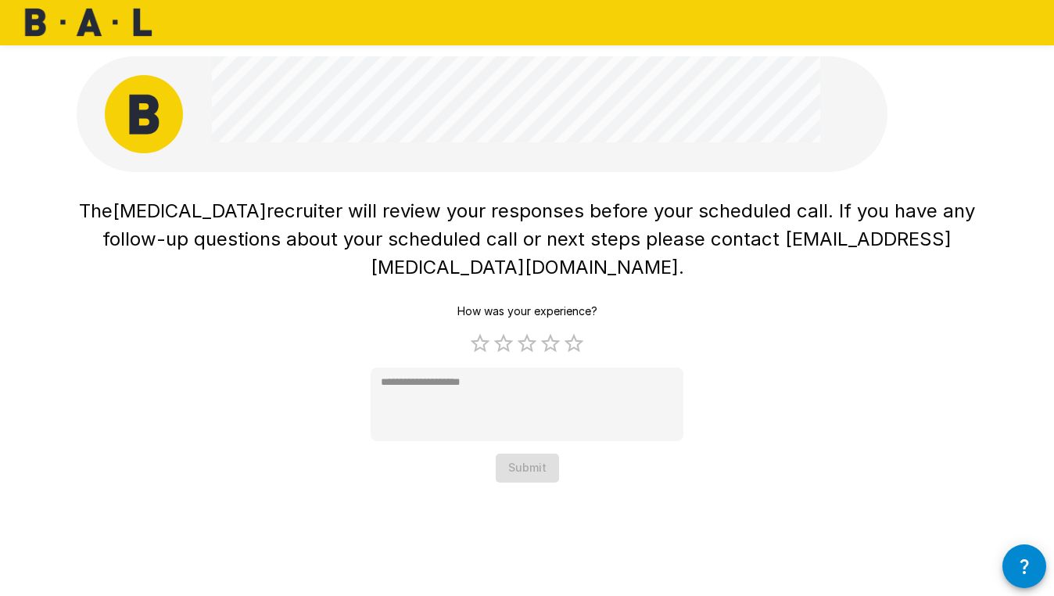
type textarea "*"
